Goal: Transaction & Acquisition: Obtain resource

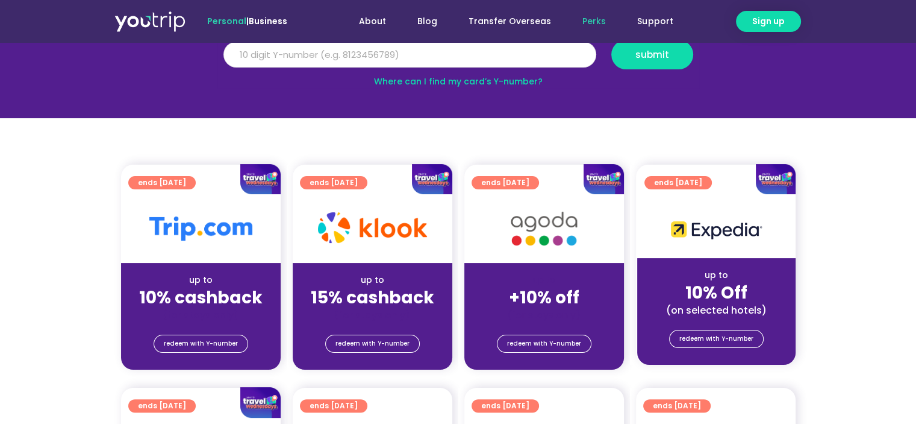
click at [322, 56] on input "Y Number" at bounding box center [410, 55] width 373 height 27
type input "8104914573"
click at [651, 59] on span "submit" at bounding box center [653, 54] width 34 height 9
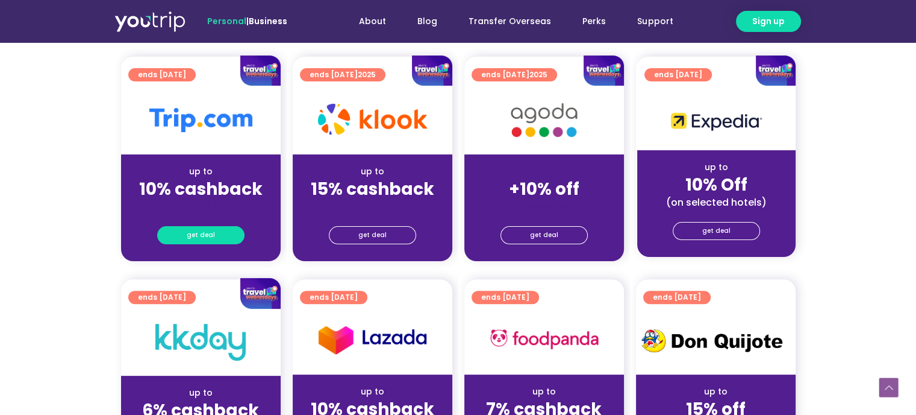
scroll to position [301, 0]
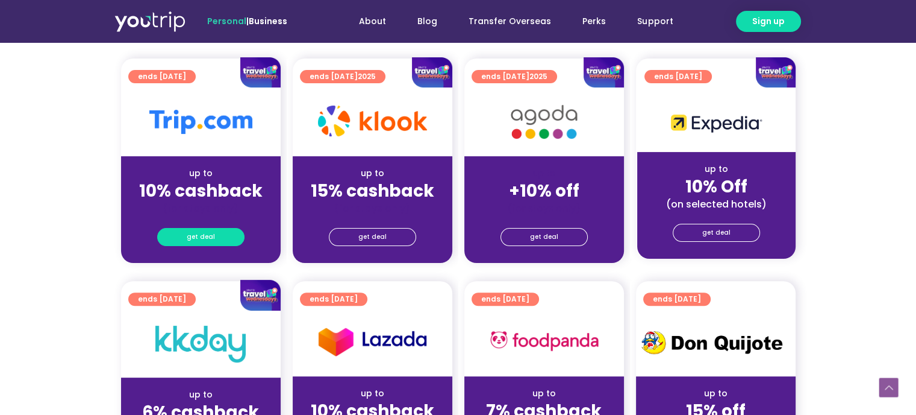
click at [220, 233] on link "get deal" at bounding box center [200, 237] width 87 height 18
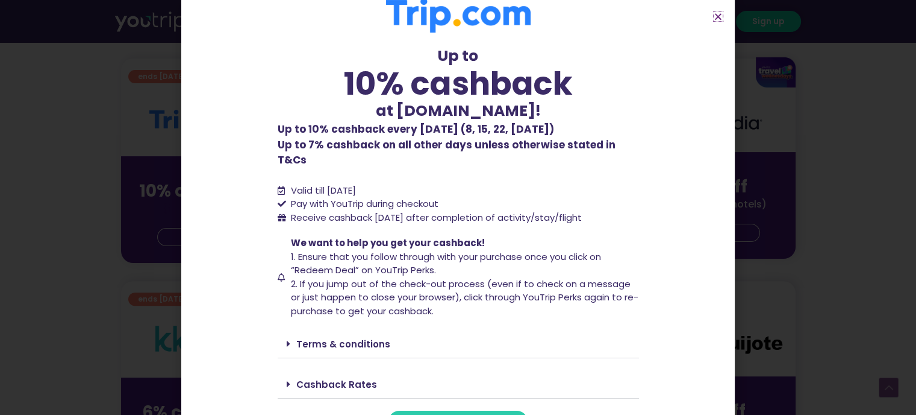
scroll to position [30, 0]
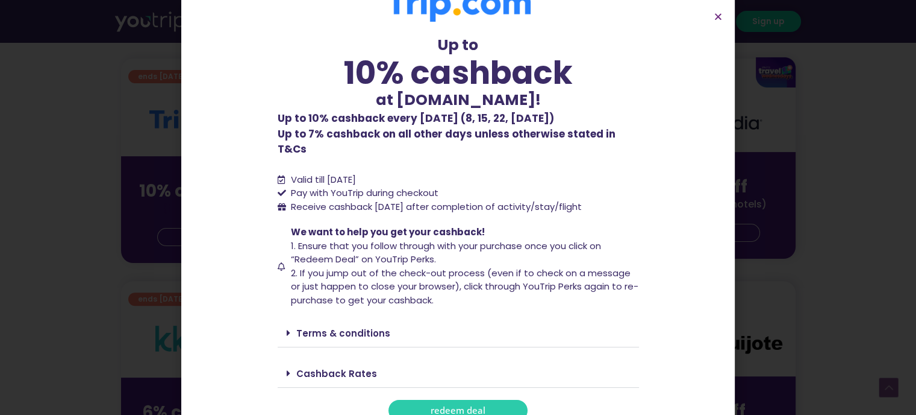
click at [328, 367] on link "Cashback Rates" at bounding box center [336, 373] width 81 height 13
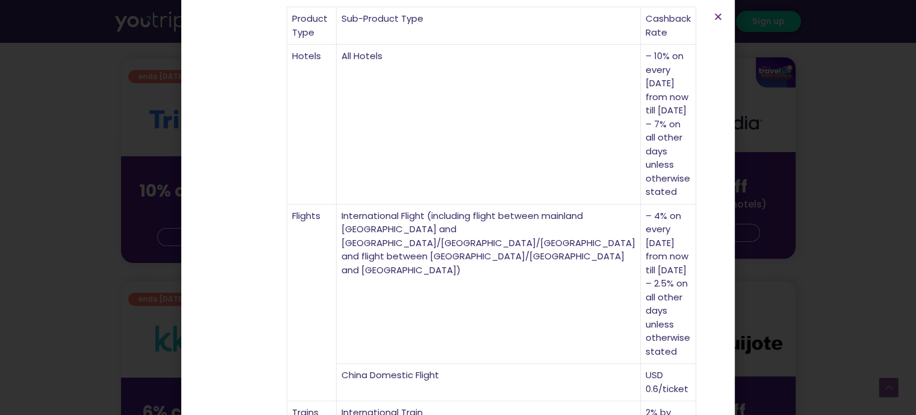
scroll to position [475, 0]
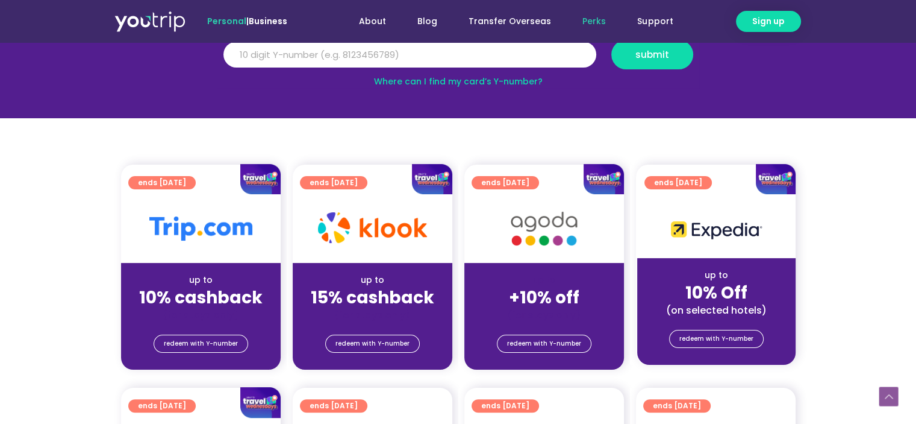
scroll to position [241, 0]
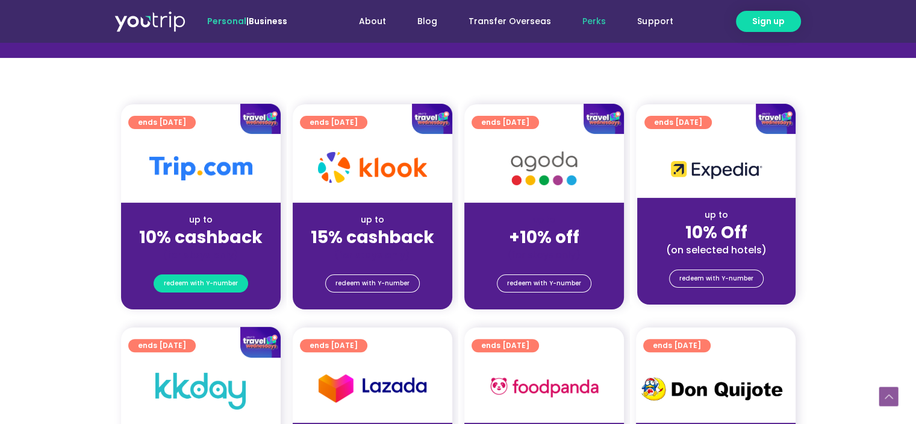
click at [214, 275] on span "redeem with Y-number" at bounding box center [201, 283] width 74 height 17
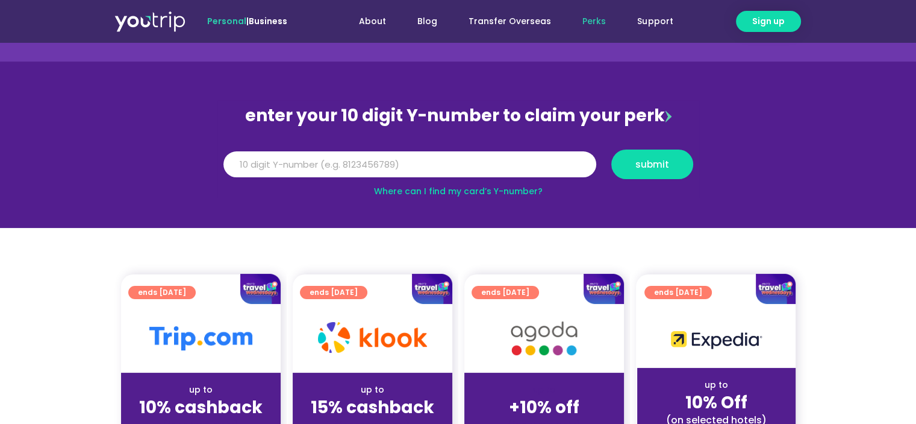
scroll to position [12, 0]
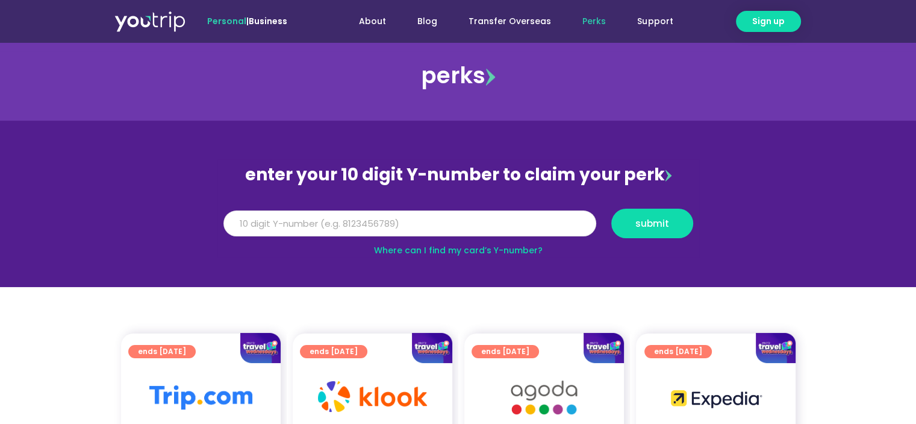
click at [414, 223] on input "Y Number" at bounding box center [410, 223] width 373 height 27
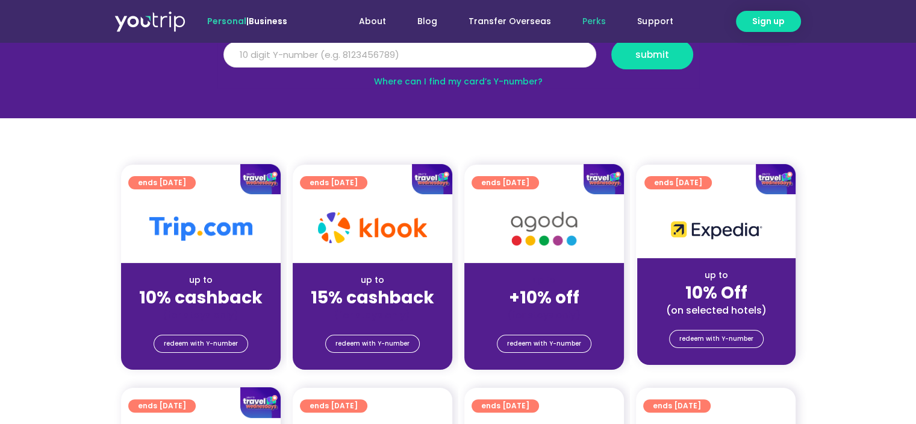
scroll to position [0, 0]
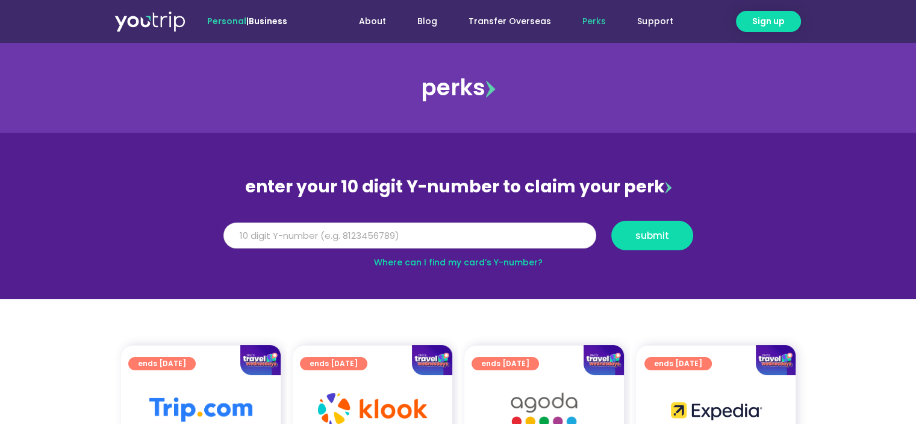
click at [445, 233] on input "Y Number" at bounding box center [410, 235] width 373 height 27
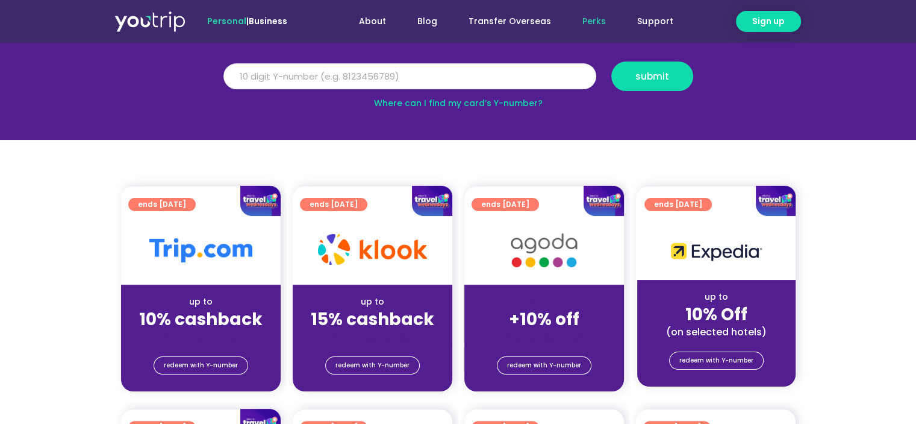
scroll to position [241, 0]
